Goal: Task Accomplishment & Management: Complete application form

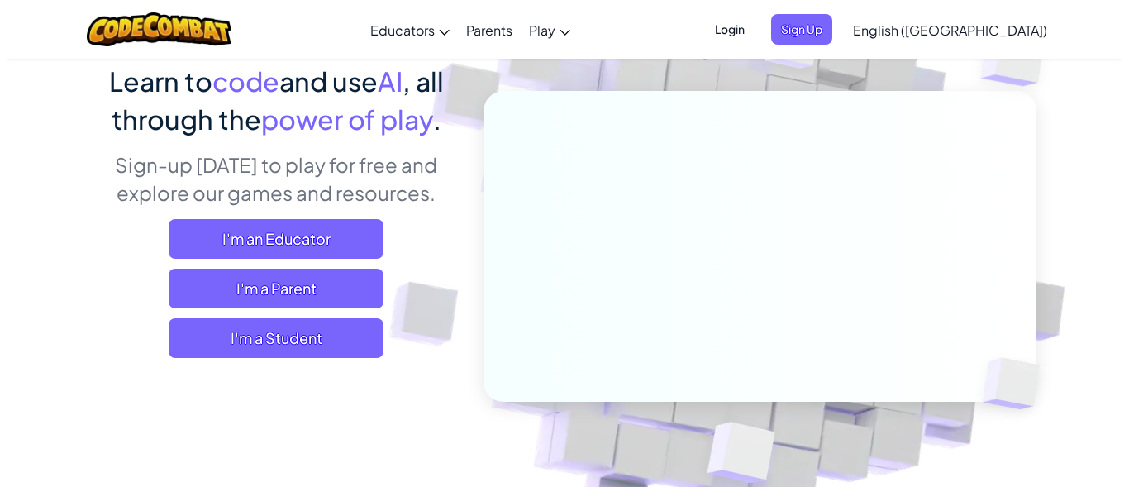
scroll to position [165, 0]
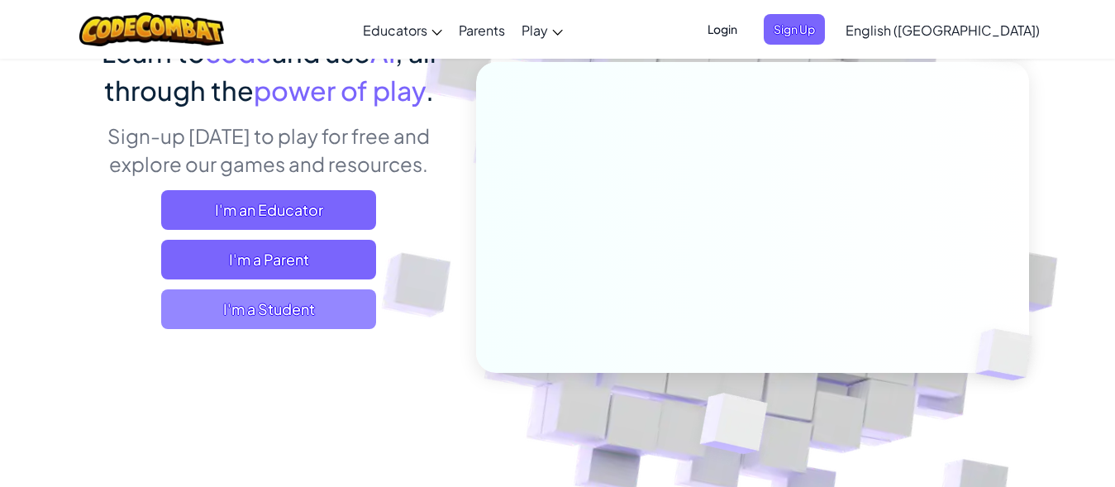
click at [275, 297] on span "I'm a Student" at bounding box center [268, 309] width 215 height 40
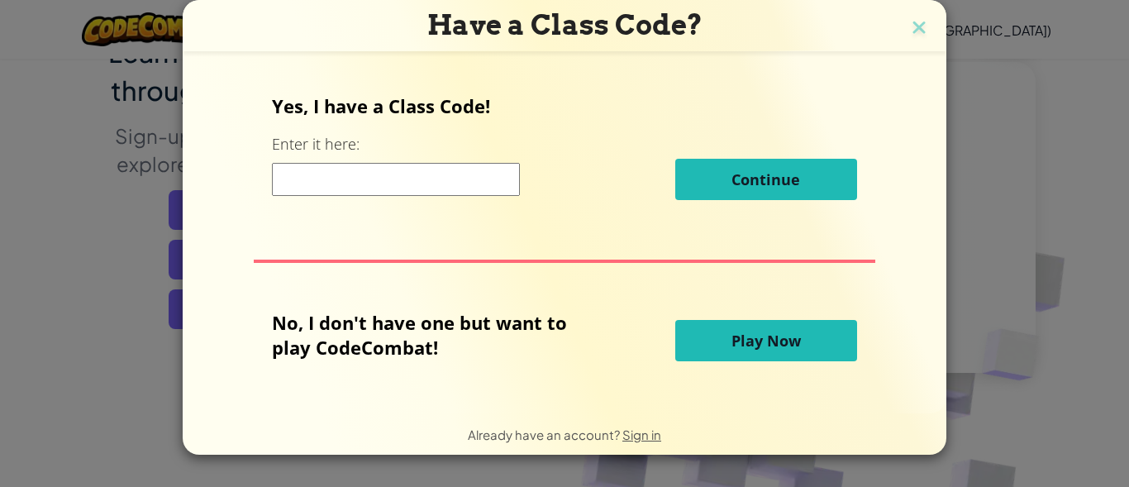
click at [377, 175] on input at bounding box center [396, 179] width 248 height 33
click at [709, 334] on button "Play Now" at bounding box center [766, 340] width 182 height 41
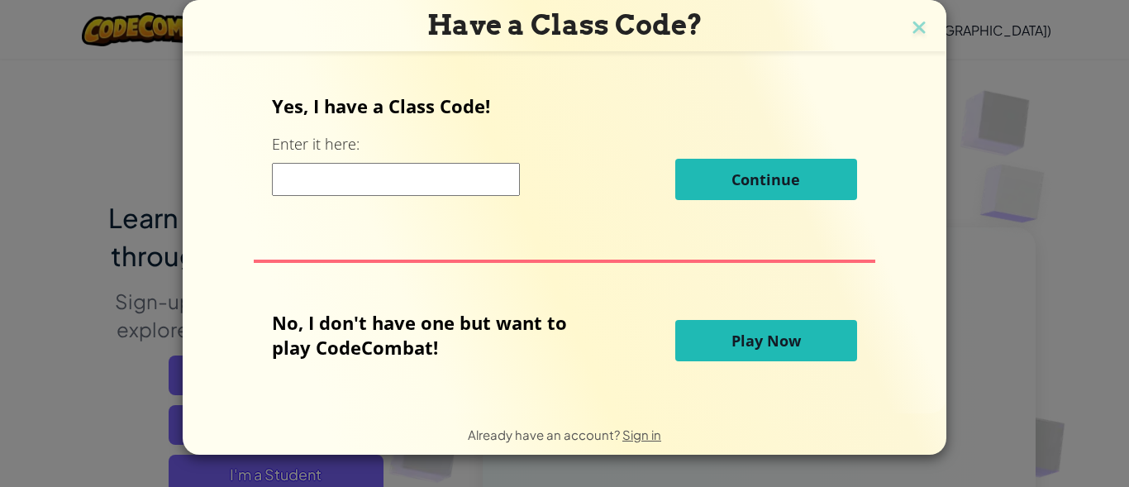
drag, startPoint x: 734, startPoint y: 343, endPoint x: 730, endPoint y: 352, distance: 9.7
click at [730, 352] on button "Play Now" at bounding box center [766, 340] width 182 height 41
drag, startPoint x: 702, startPoint y: 364, endPoint x: 692, endPoint y: 369, distance: 11.8
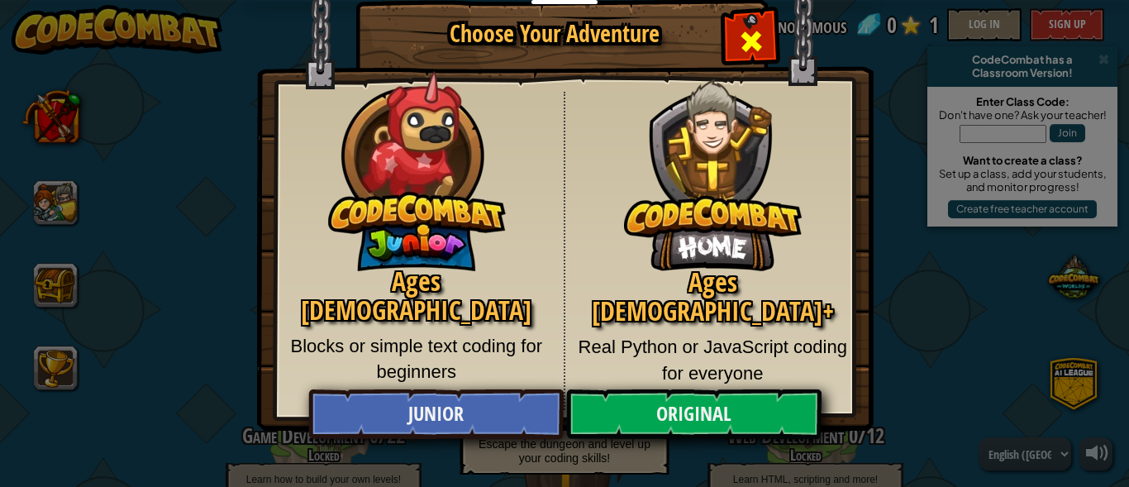
click at [744, 42] on span "Close modal" at bounding box center [751, 41] width 26 height 26
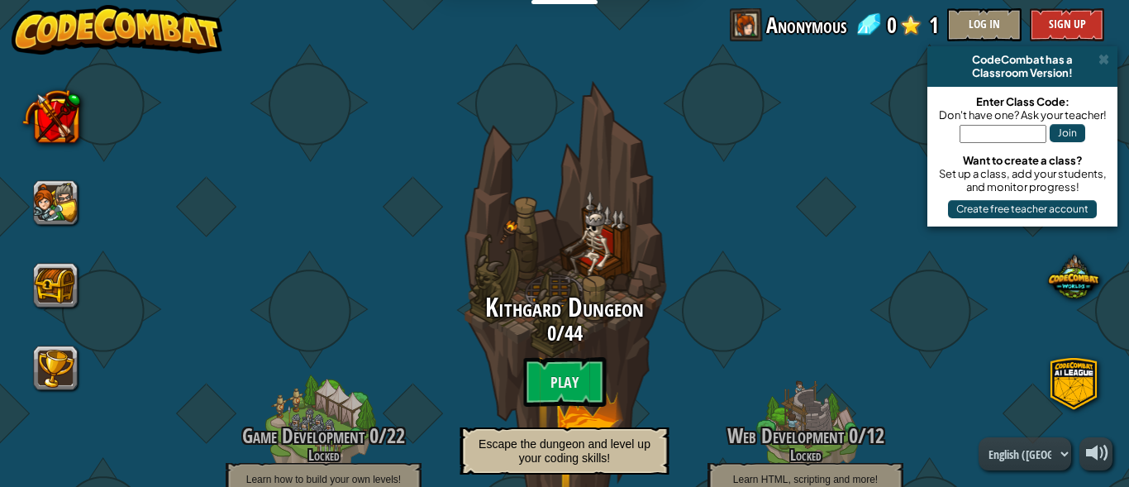
click at [176, 36] on img at bounding box center [118, 30] width 212 height 50
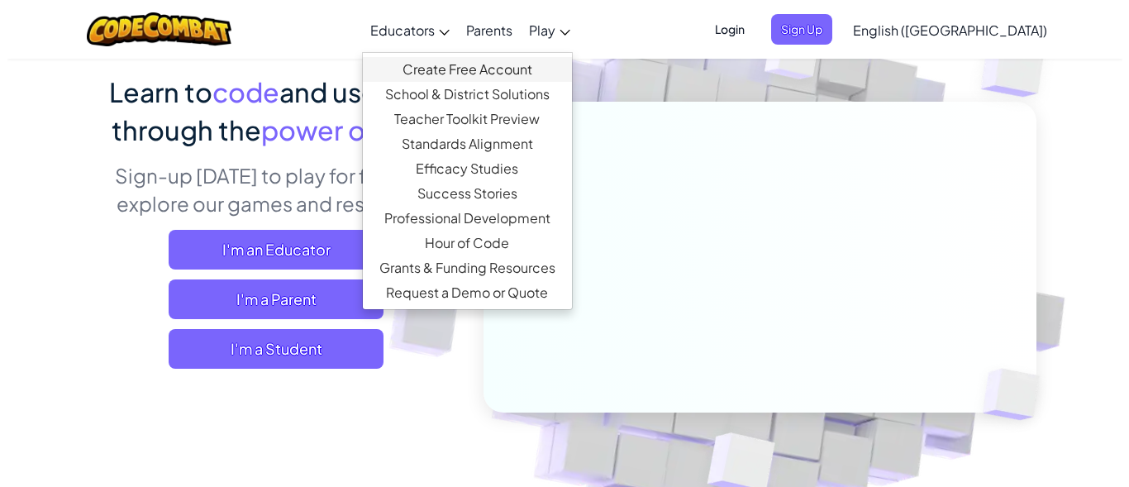
scroll to position [165, 0]
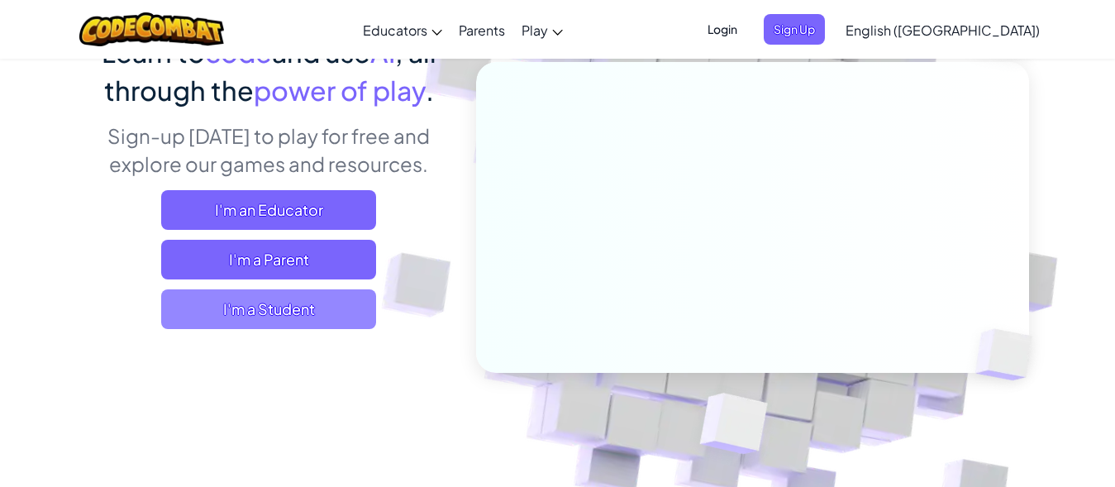
click at [286, 302] on span "I'm a Student" at bounding box center [268, 309] width 215 height 40
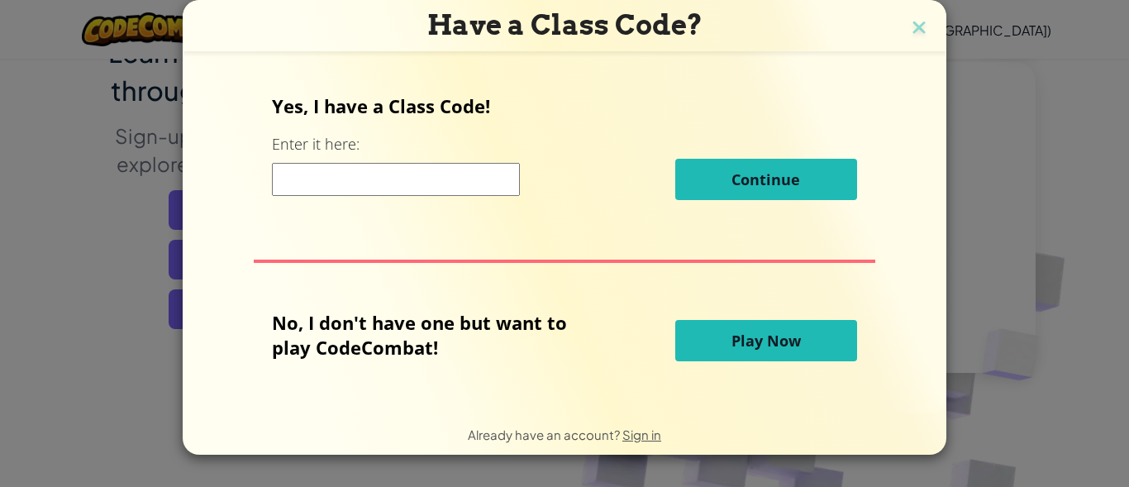
click at [782, 338] on span "Play Now" at bounding box center [765, 340] width 69 height 20
